Goal: Navigation & Orientation: Find specific page/section

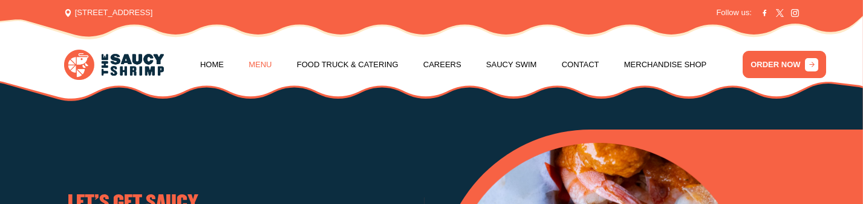
click at [263, 65] on link "Menu" at bounding box center [260, 65] width 23 height 46
click at [263, 64] on link "Menu" at bounding box center [260, 65] width 23 height 46
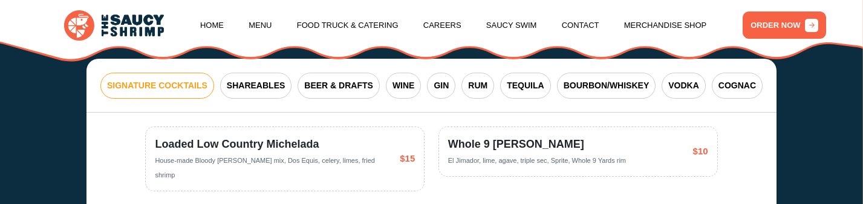
scroll to position [2154, 0]
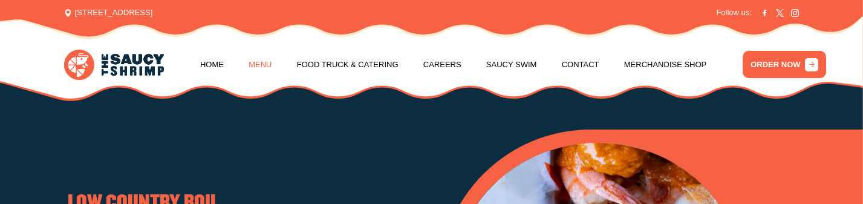
click at [257, 68] on link "Menu" at bounding box center [260, 65] width 23 height 46
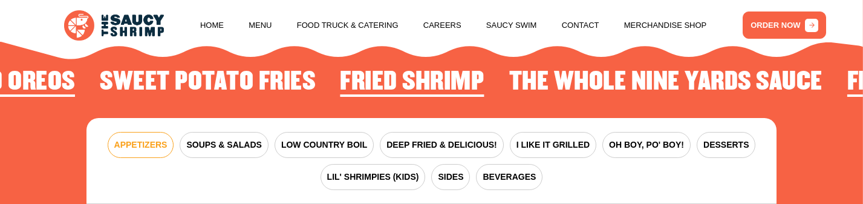
scroll to position [1433, 0]
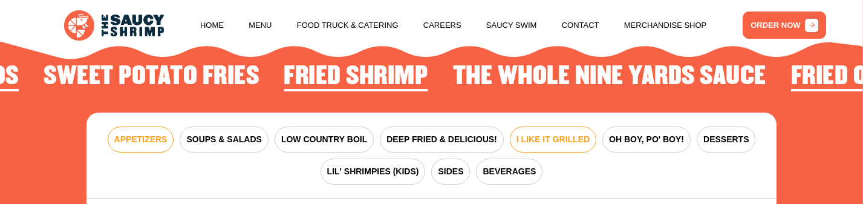
click at [575, 133] on span "I LIKE IT GRILLED" at bounding box center [553, 139] width 73 height 13
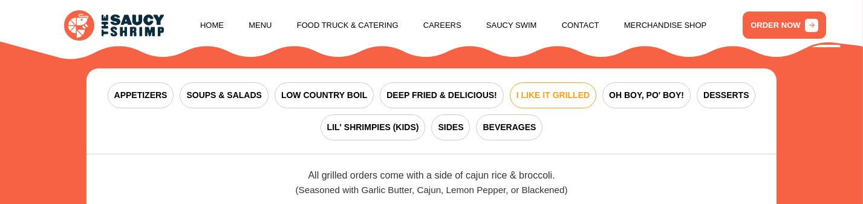
scroll to position [1475, 0]
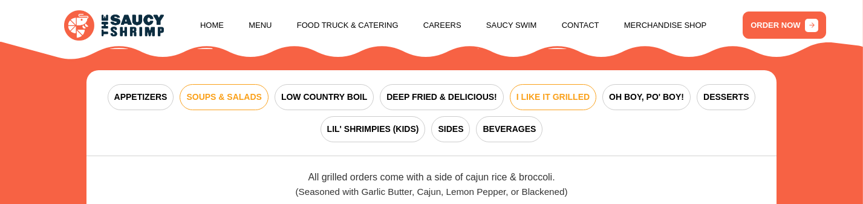
click at [240, 91] on span "SOUPS & SALADS" at bounding box center [223, 97] width 75 height 13
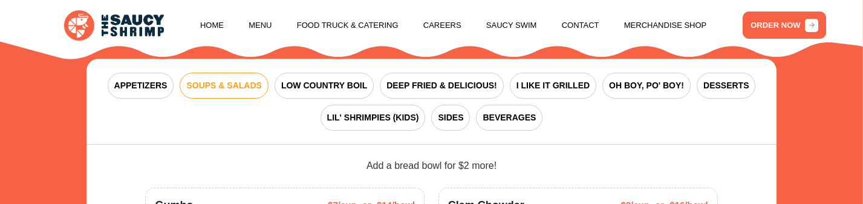
scroll to position [1484, 0]
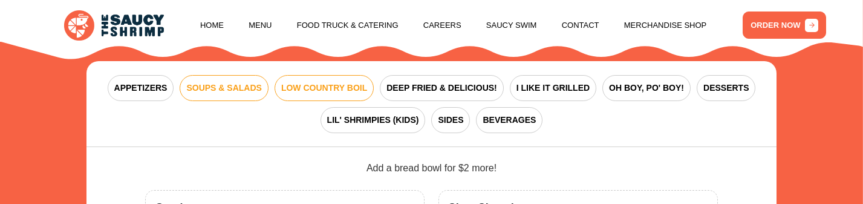
click at [315, 82] on span "LOW COUNTRY BOIL" at bounding box center [324, 88] width 86 height 13
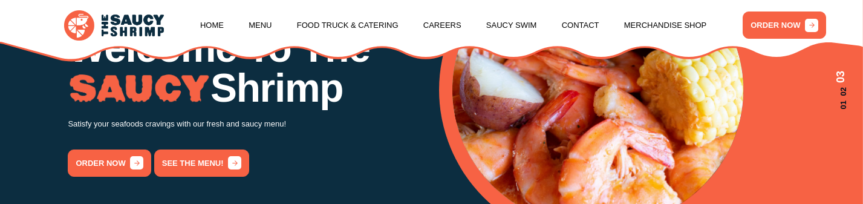
scroll to position [0, 0]
